Goal: Find specific page/section: Find specific page/section

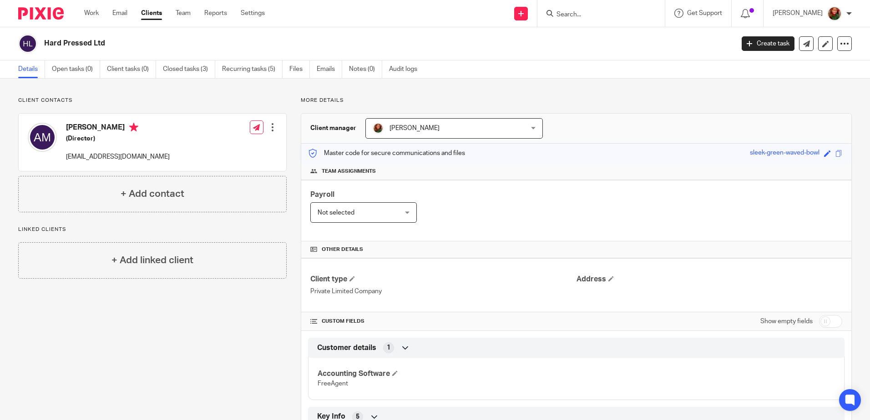
click at [563, 11] on input "Search" at bounding box center [597, 15] width 82 height 8
type input "cox"
click button "submit" at bounding box center [0, 0] width 0 height 0
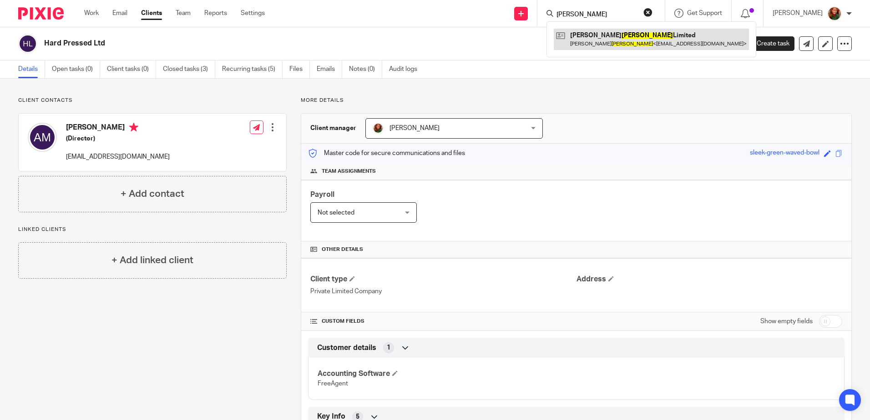
click at [608, 38] on link at bounding box center [651, 39] width 195 height 21
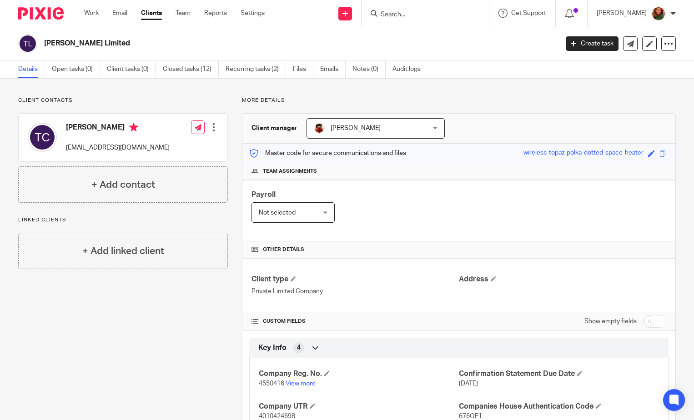
click at [407, 13] on input "Search" at bounding box center [421, 15] width 82 height 8
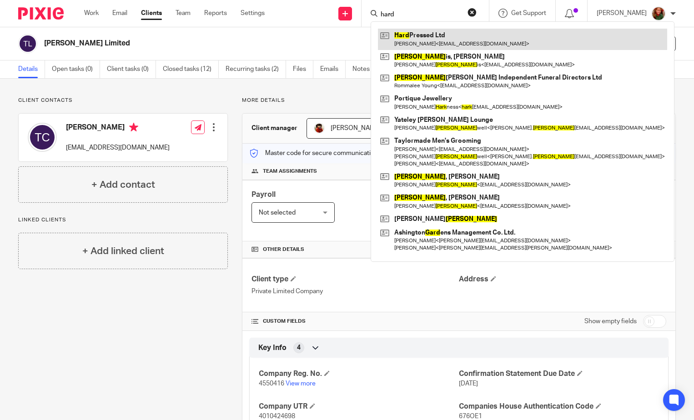
type input "hard"
click at [412, 35] on link at bounding box center [522, 39] width 289 height 21
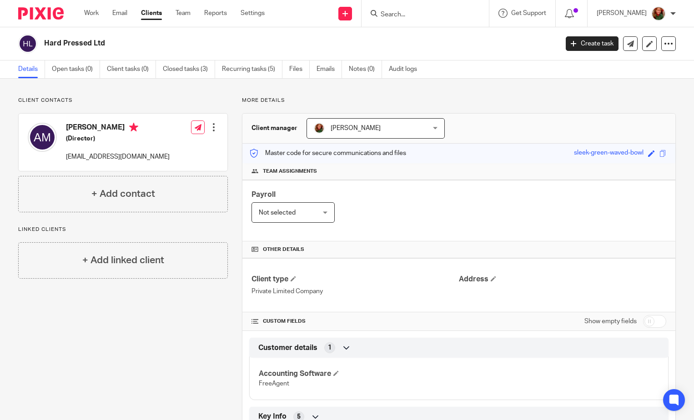
scroll to position [140, 0]
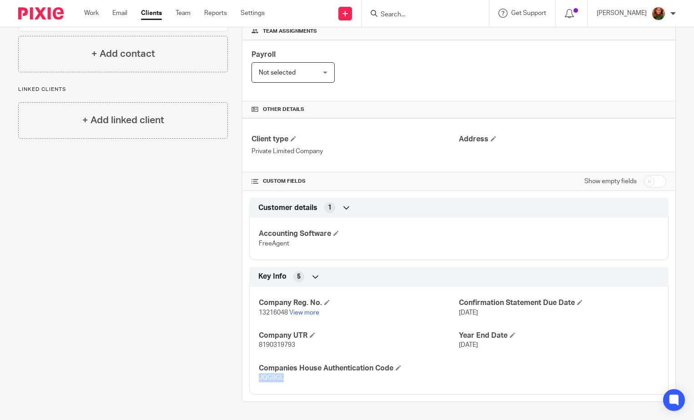
drag, startPoint x: 257, startPoint y: 379, endPoint x: 280, endPoint y: 378, distance: 23.2
click at [280, 378] on span "JQG9GL" at bounding box center [271, 378] width 25 height 6
copy span "JQG9GL"
